Goal: Task Accomplishment & Management: Use online tool/utility

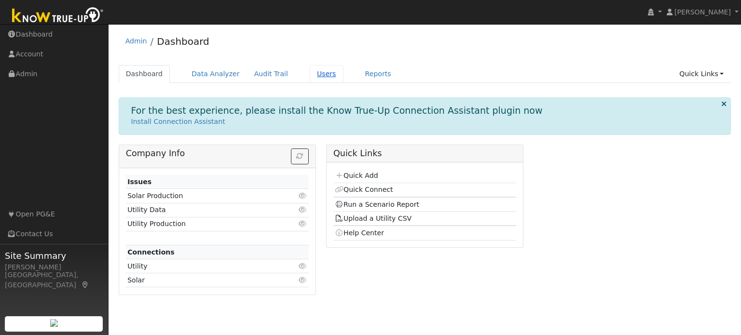
click at [310, 75] on link "Users" at bounding box center [327, 74] width 34 height 18
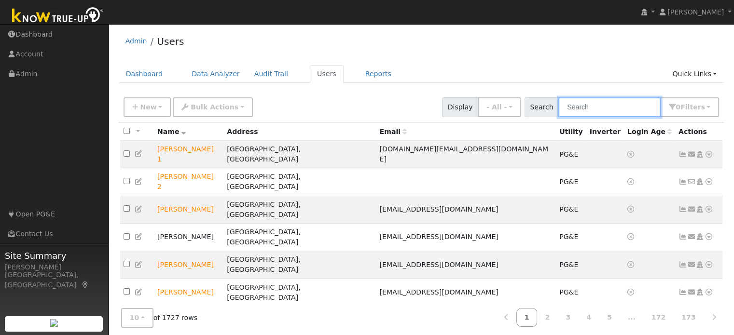
click at [593, 105] on input "text" at bounding box center [609, 107] width 102 height 20
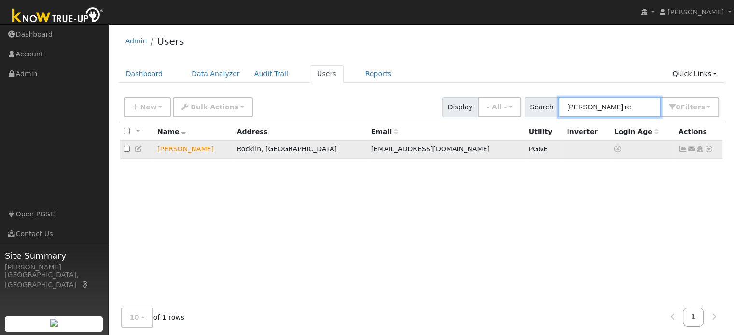
type input "tina re"
click at [708, 152] on icon at bounding box center [709, 149] width 9 height 7
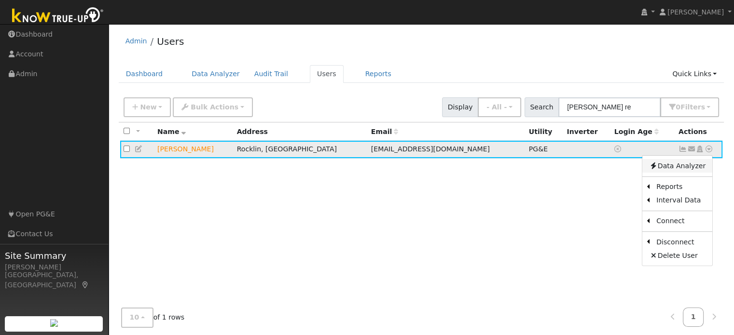
click at [680, 166] on link "Data Analyzer" at bounding box center [677, 166] width 70 height 14
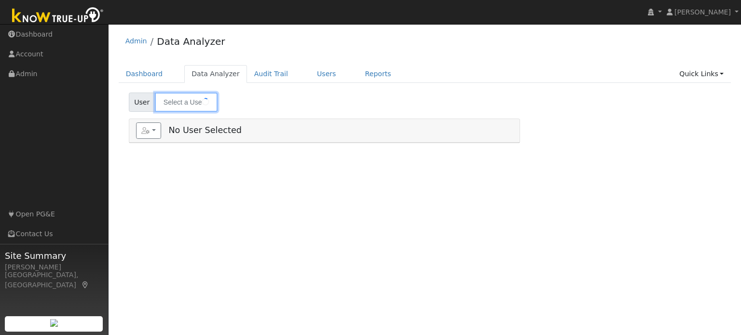
type input "[PERSON_NAME]"
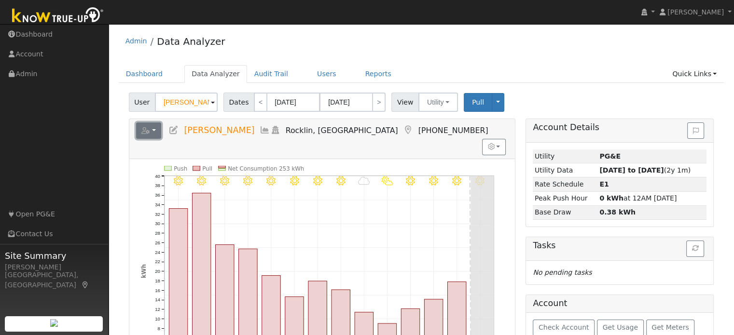
click at [153, 134] on button "button" at bounding box center [149, 131] width 26 height 16
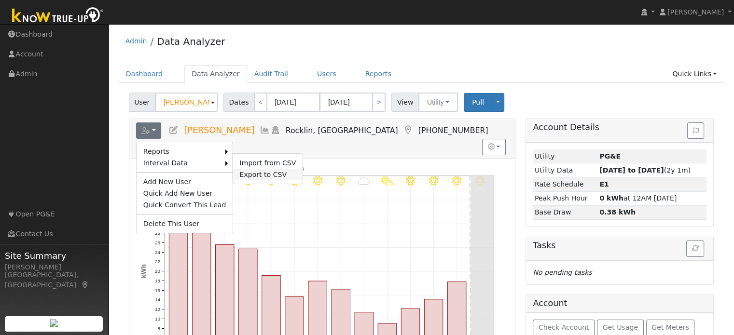
click at [245, 171] on link "Export to CSV" at bounding box center [268, 175] width 70 height 12
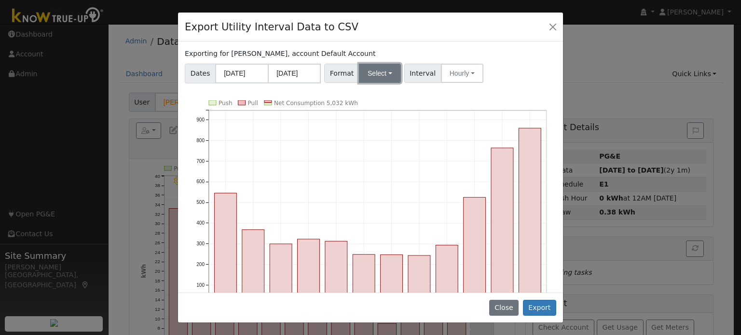
click at [365, 69] on button "Select" at bounding box center [380, 73] width 42 height 19
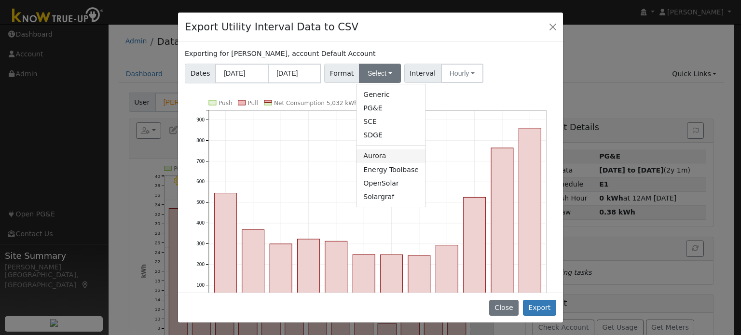
click at [377, 158] on link "Aurora" at bounding box center [391, 157] width 69 height 14
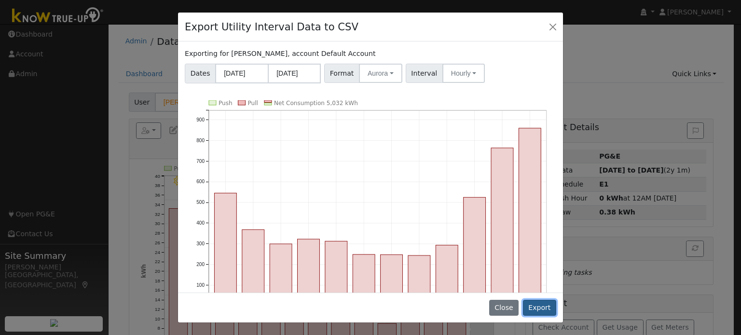
click at [543, 310] on button "Export" at bounding box center [539, 308] width 33 height 16
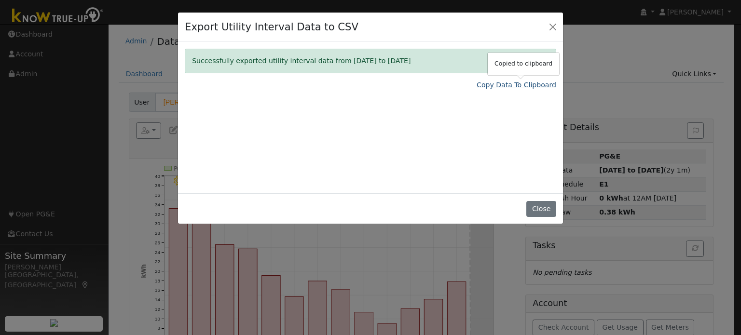
click at [527, 84] on link "Copy Data To Clipboard" at bounding box center [517, 85] width 80 height 10
